Goal: Task Accomplishment & Management: Manage account settings

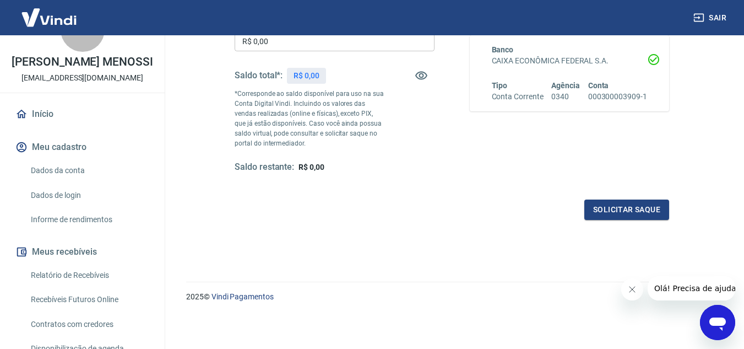
scroll to position [220, 0]
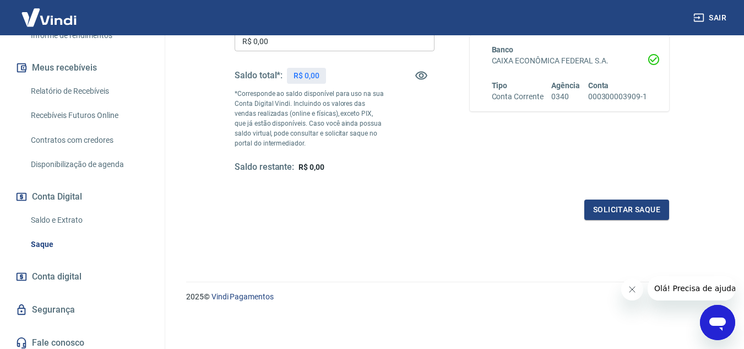
click at [82, 102] on link "Relatório de Recebíveis" at bounding box center [88, 91] width 125 height 23
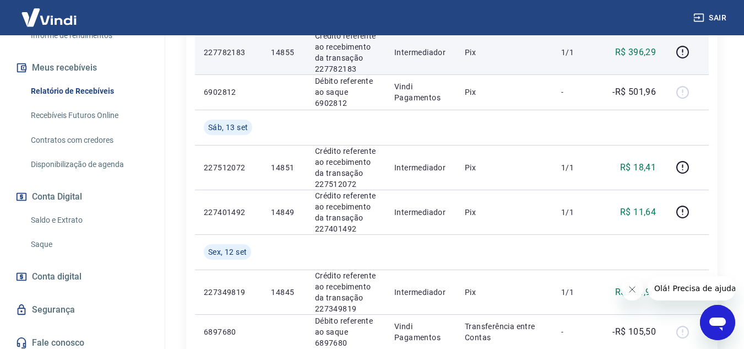
scroll to position [234, 0]
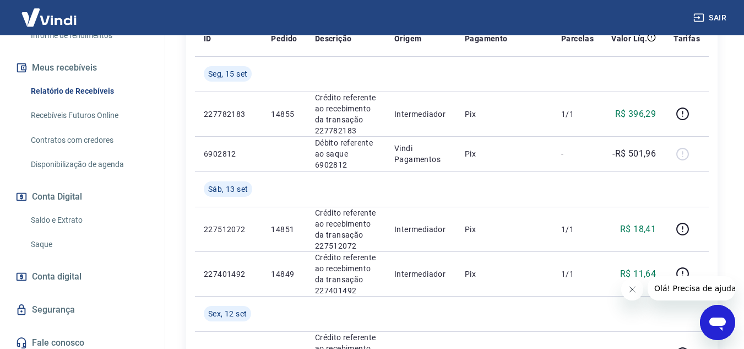
click at [97, 123] on link "Recebíveis Futuros Online" at bounding box center [88, 115] width 125 height 23
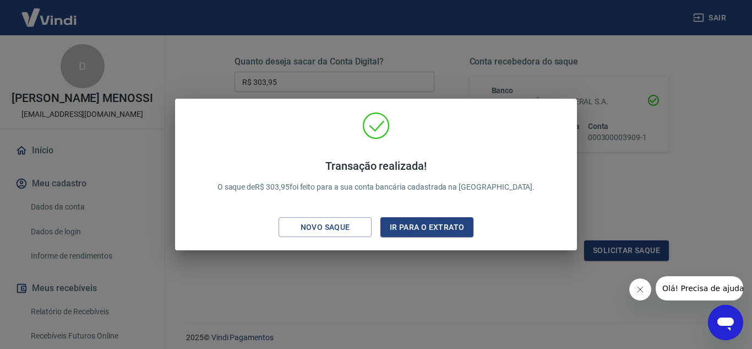
drag, startPoint x: 430, startPoint y: 223, endPoint x: 669, endPoint y: 30, distance: 307.4
click at [430, 223] on button "Ir para o extrato" at bounding box center [427, 227] width 93 height 20
